Goal: Task Accomplishment & Management: Use online tool/utility

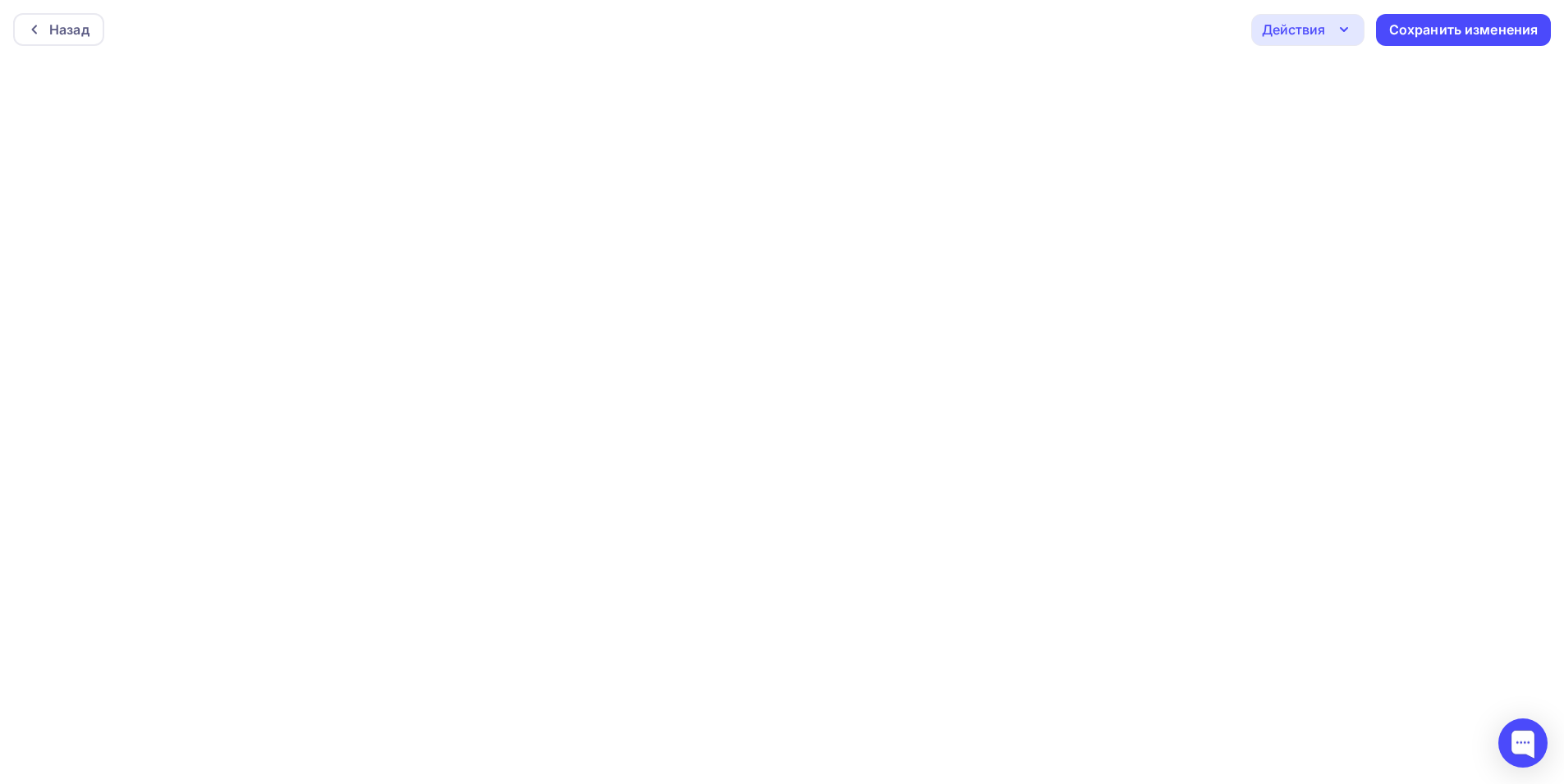
scroll to position [4, 0]
click at [1393, 29] on div "Сохранить изменения" at bounding box center [1463, 26] width 149 height 19
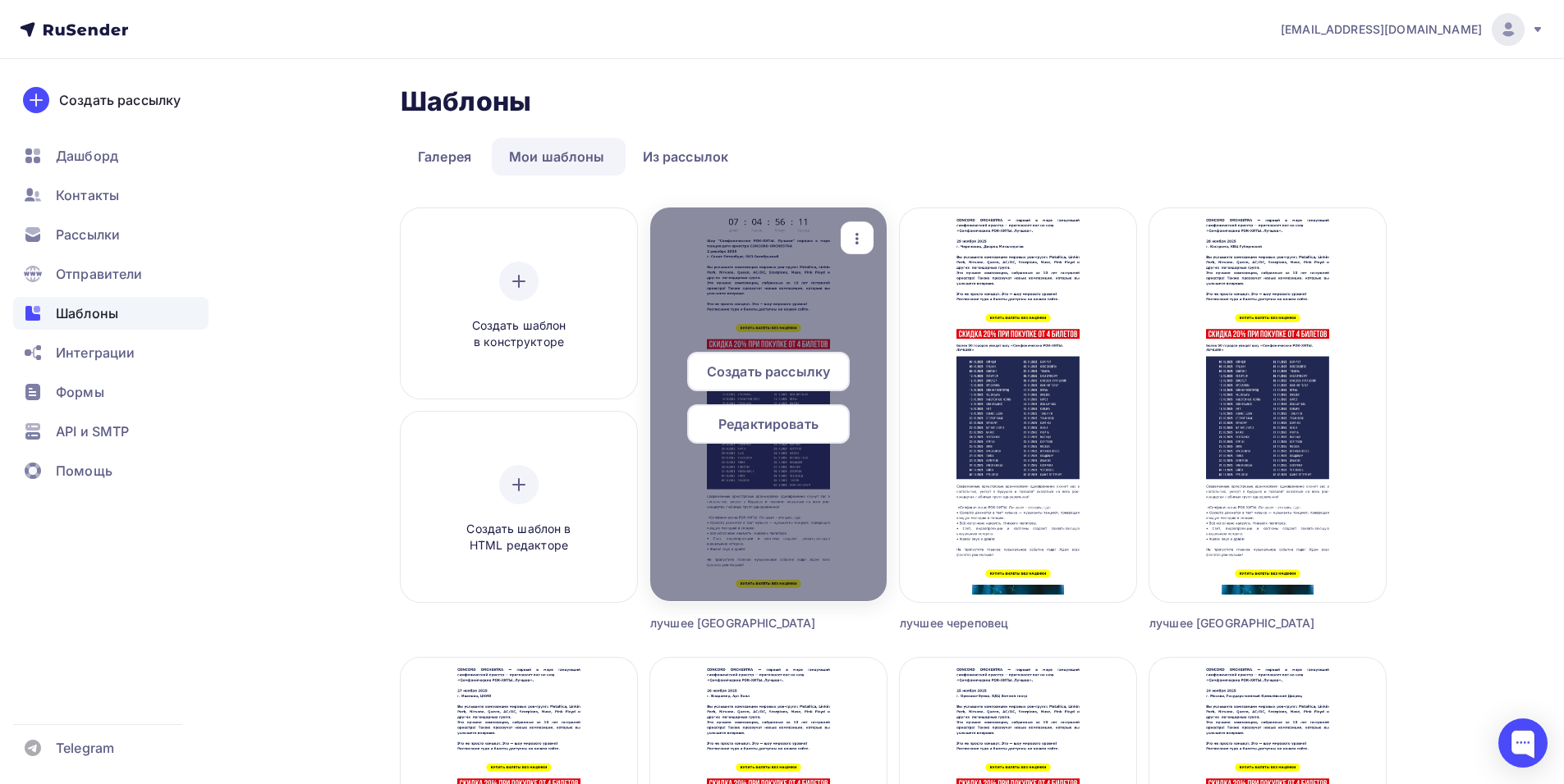
click at [766, 378] on span "Создать рассылку" at bounding box center [767, 371] width 123 height 20
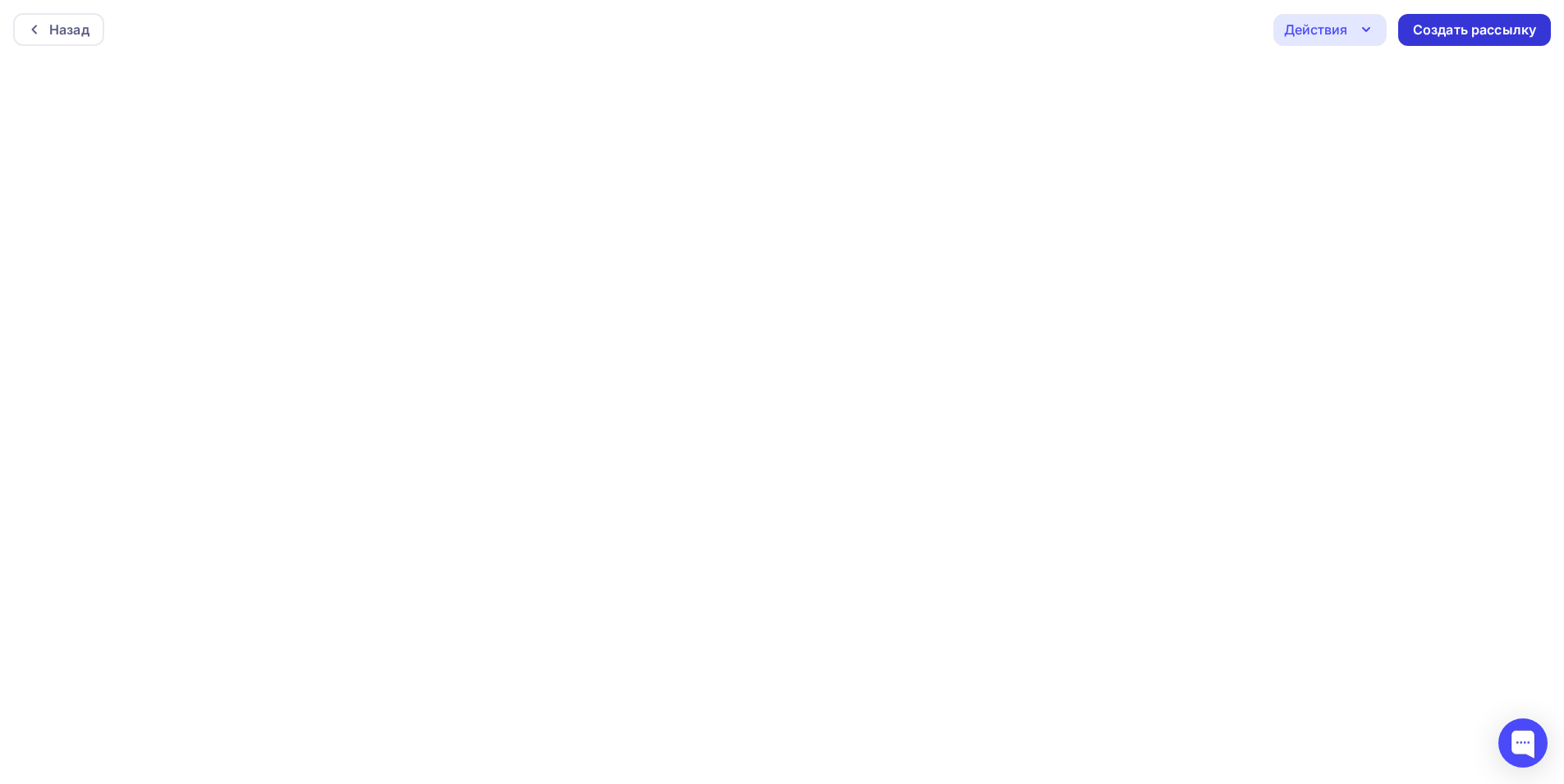
click at [1441, 29] on div "Создать рассылку" at bounding box center [1474, 30] width 123 height 19
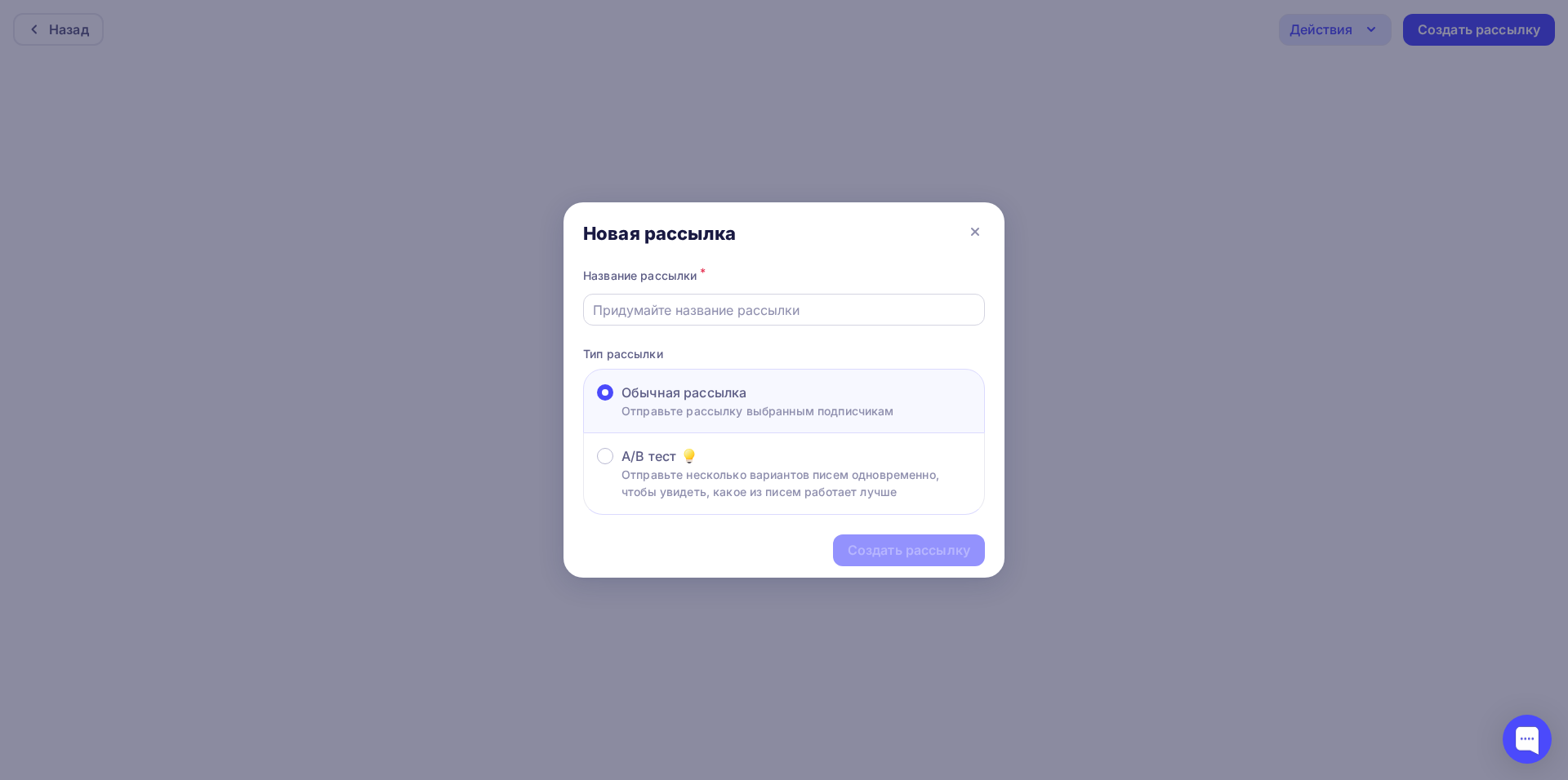
click at [695, 320] on input "text" at bounding box center [784, 309] width 383 height 20
type input "лучшее спб 2"
click at [892, 557] on div "Создать рассылку" at bounding box center [908, 551] width 122 height 19
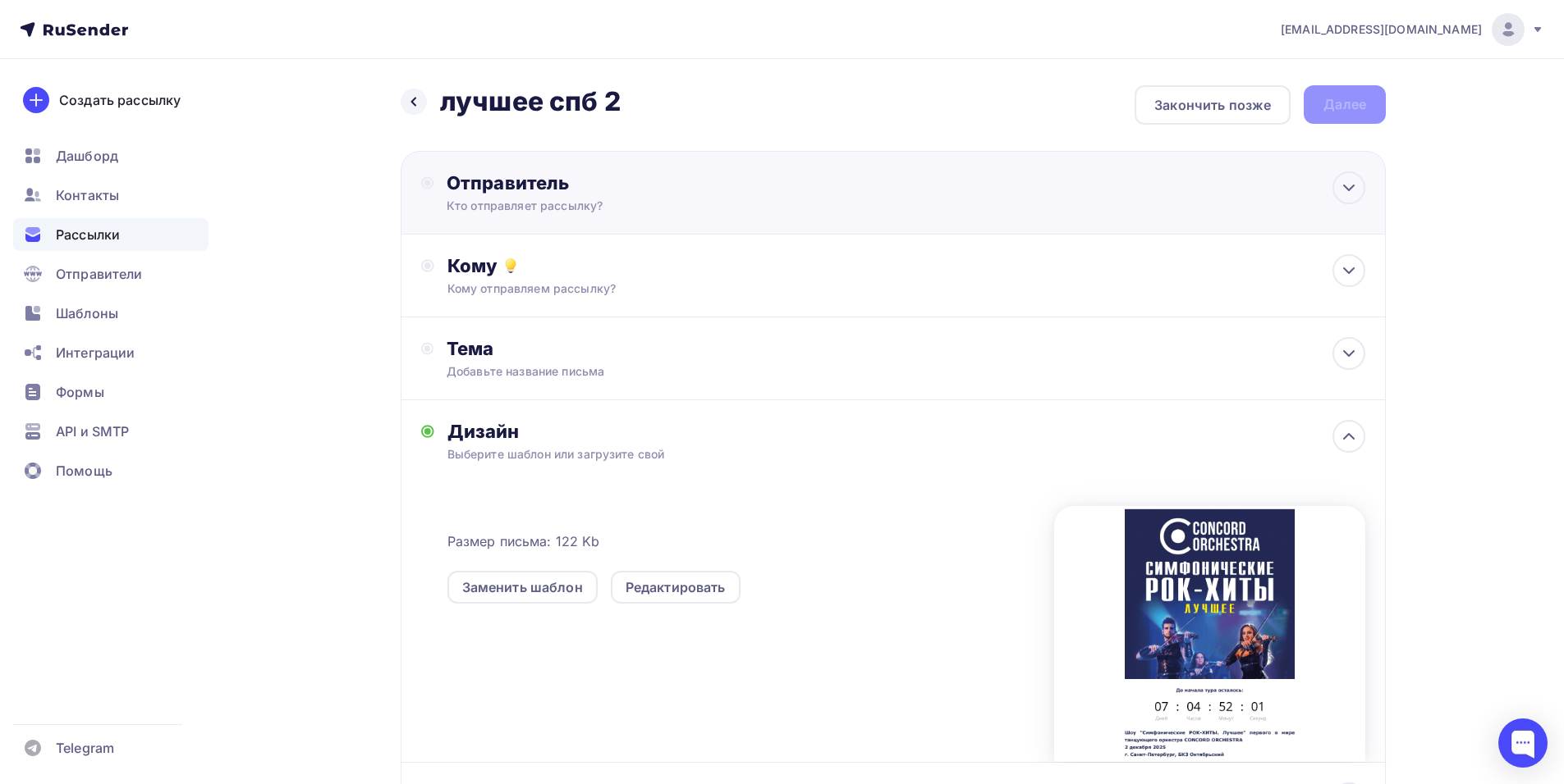
click at [688, 211] on div "Кто отправляет рассылку?" at bounding box center [607, 206] width 320 height 17
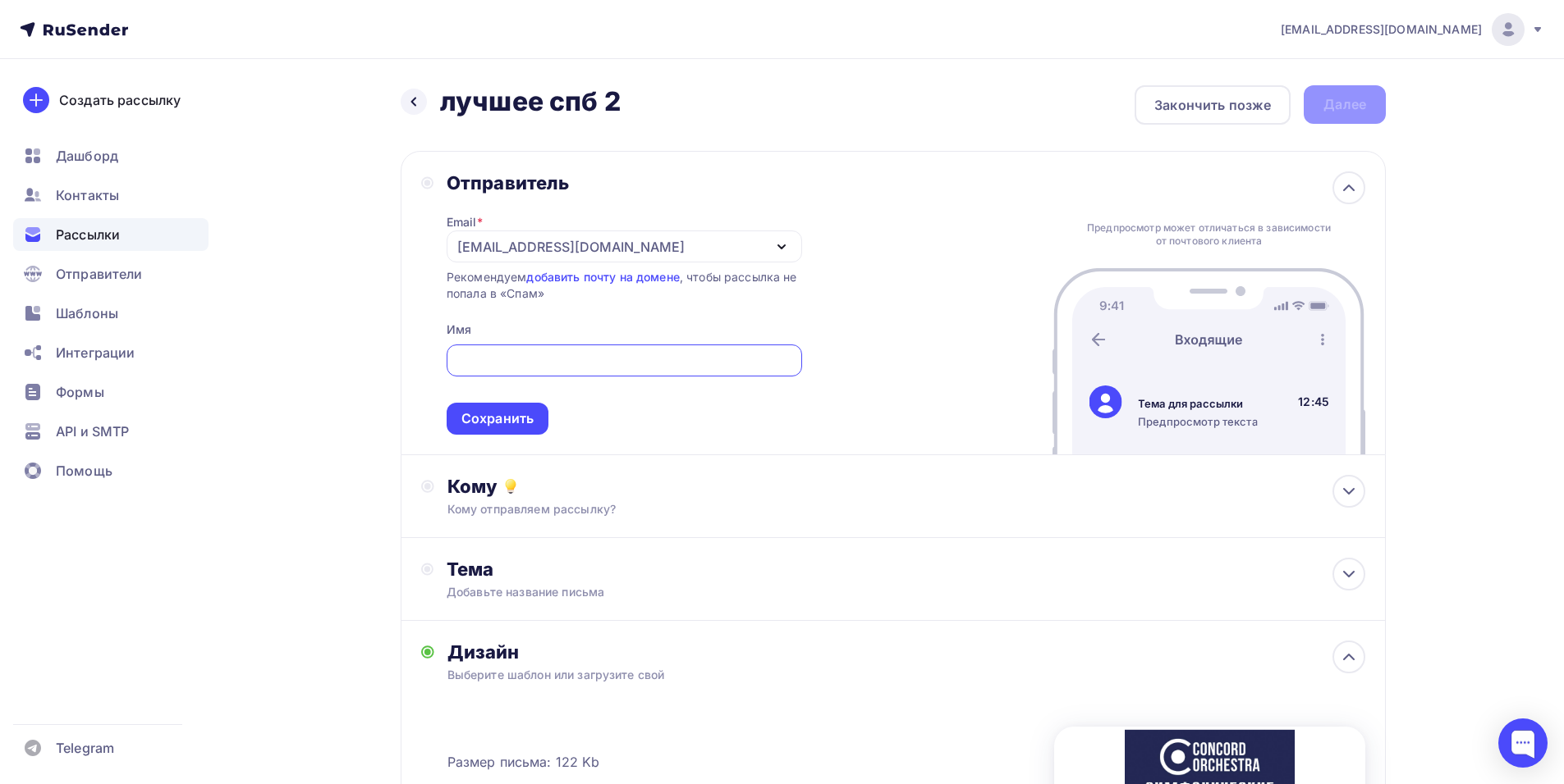
click at [778, 248] on icon "button" at bounding box center [781, 246] width 20 height 20
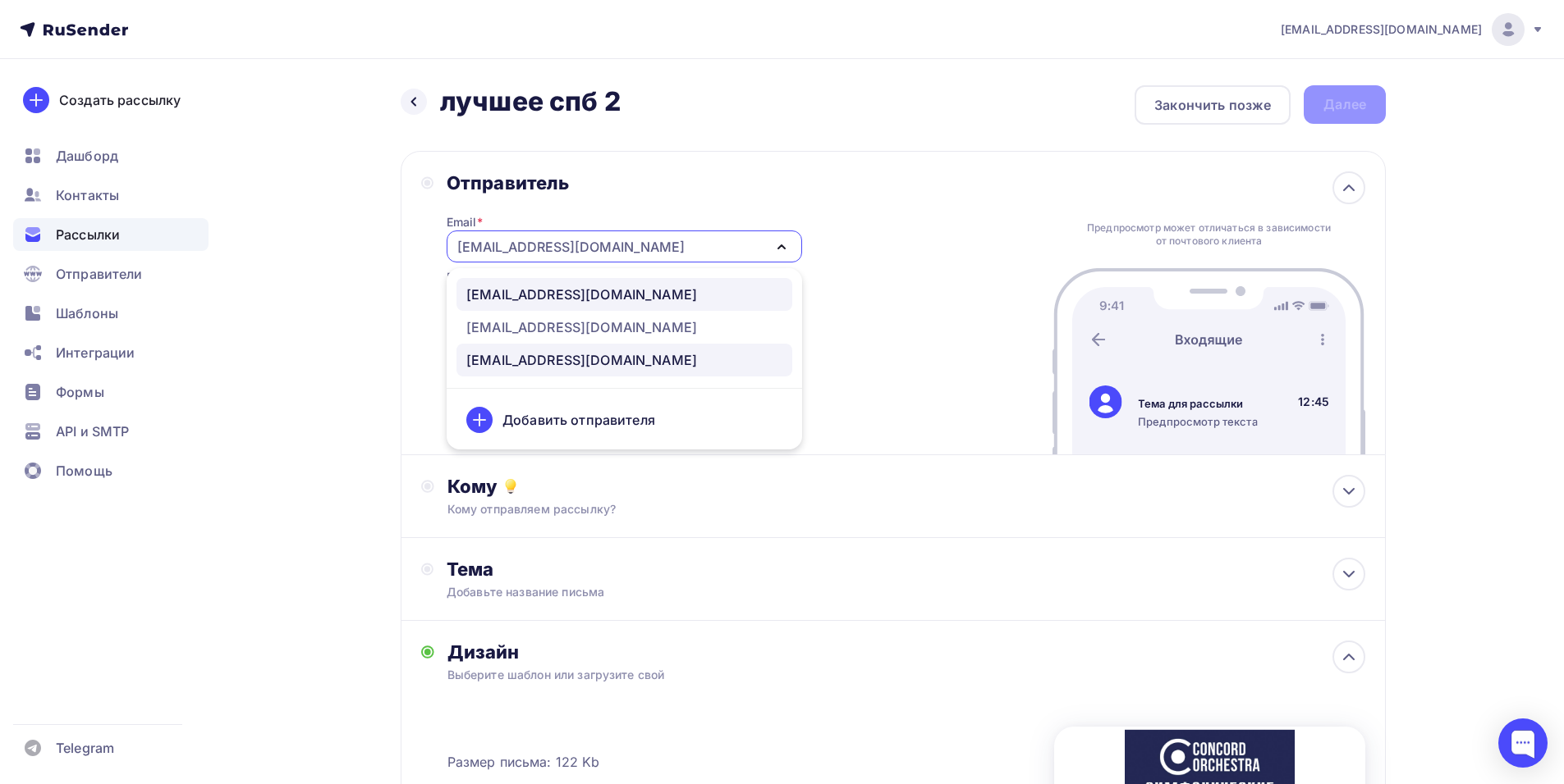
click at [678, 294] on div "[EMAIL_ADDRESS][DOMAIN_NAME]" at bounding box center [624, 294] width 316 height 20
